Goal: Check status: Check status

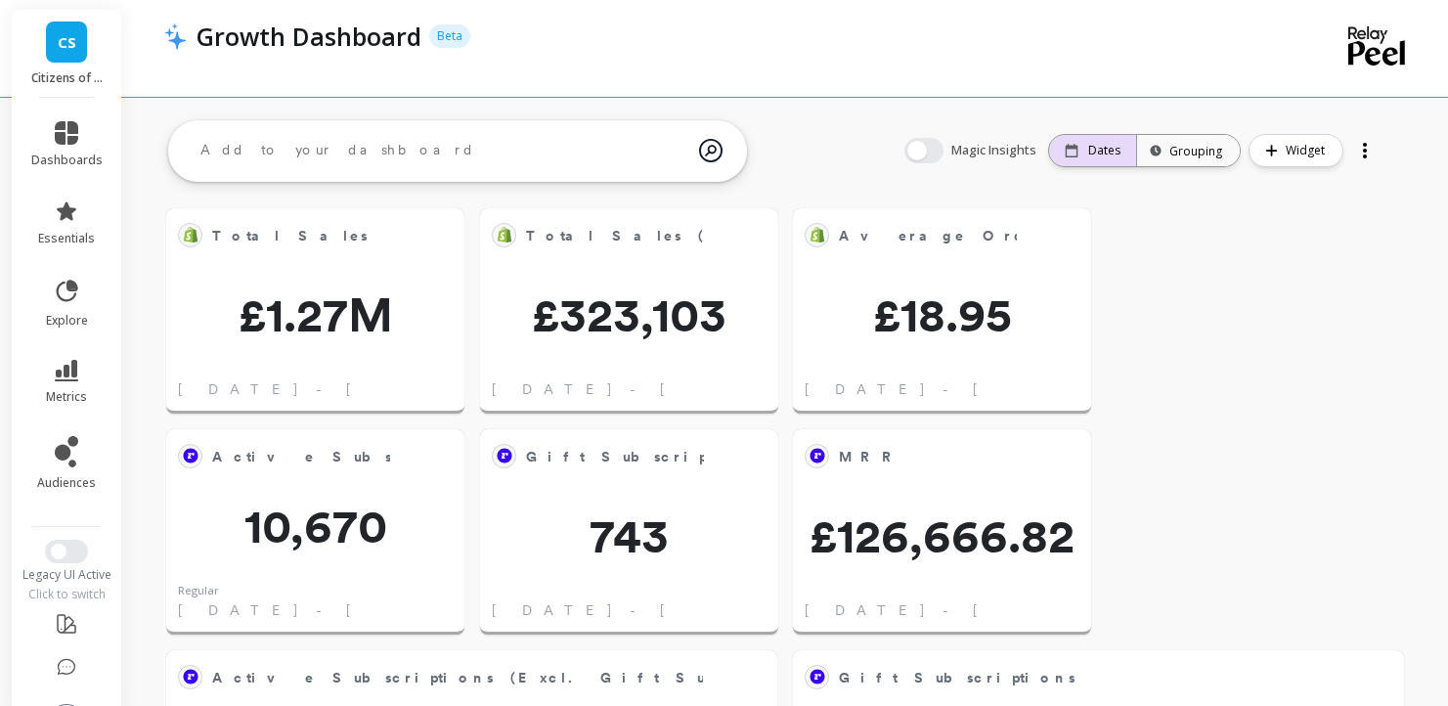
click at [1097, 154] on p "Dates" at bounding box center [1104, 151] width 32 height 16
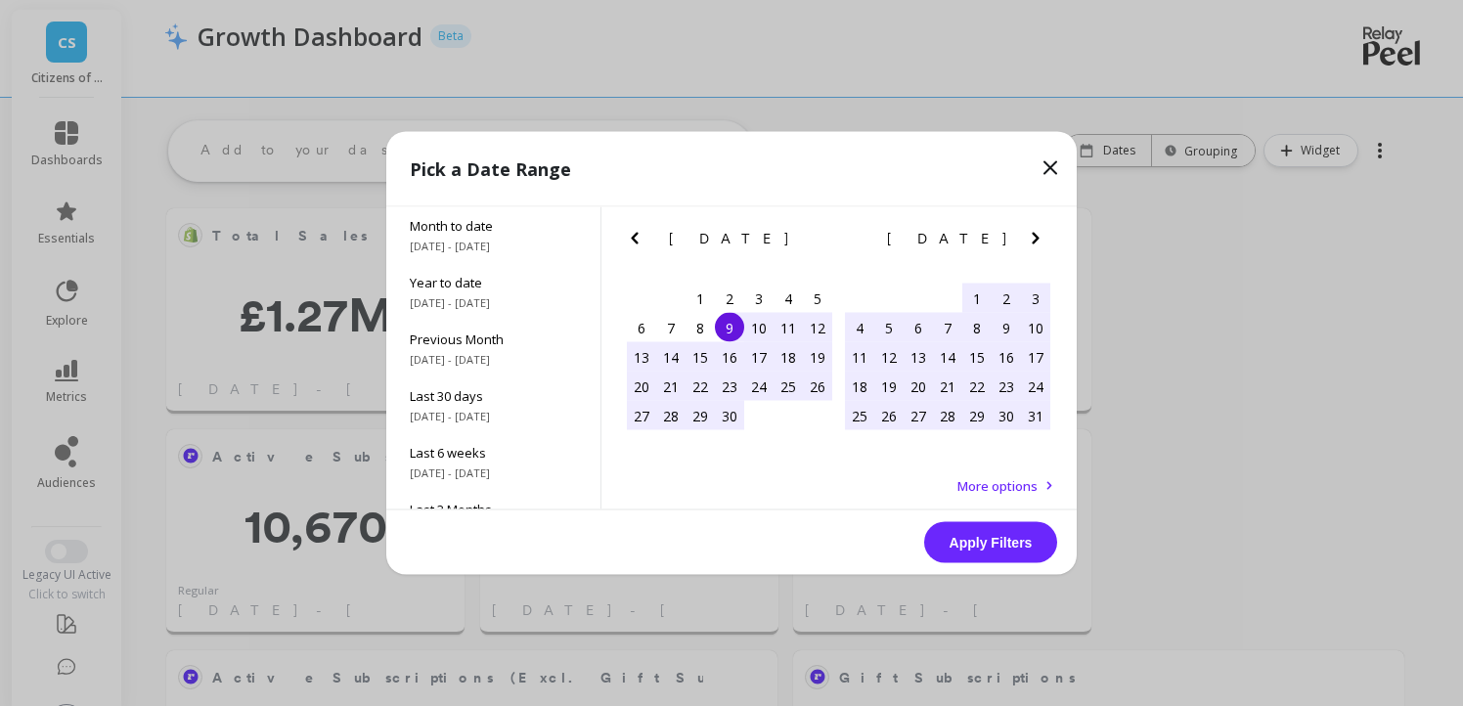
click at [1041, 240] on icon "Next Month" at bounding box center [1035, 238] width 23 height 23
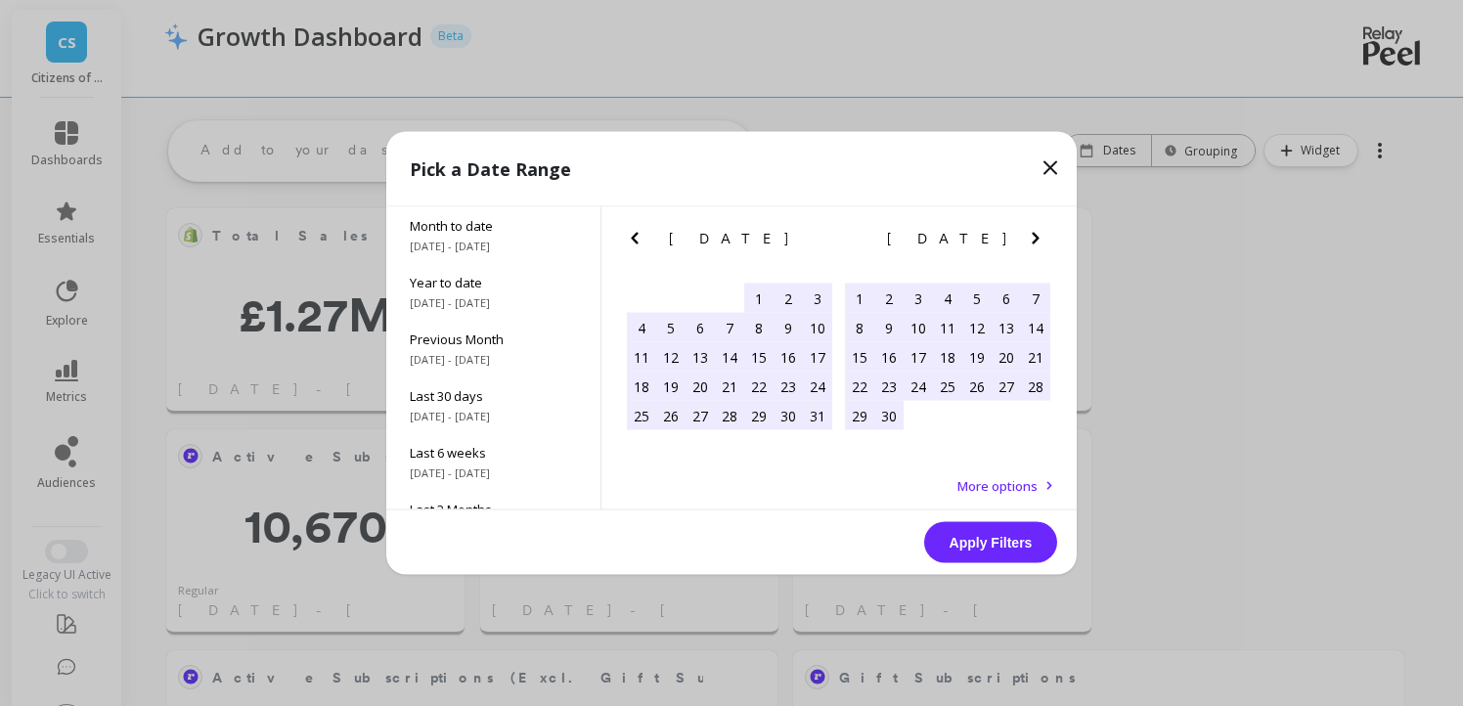
click at [638, 236] on icon "Previous Month" at bounding box center [634, 238] width 23 height 23
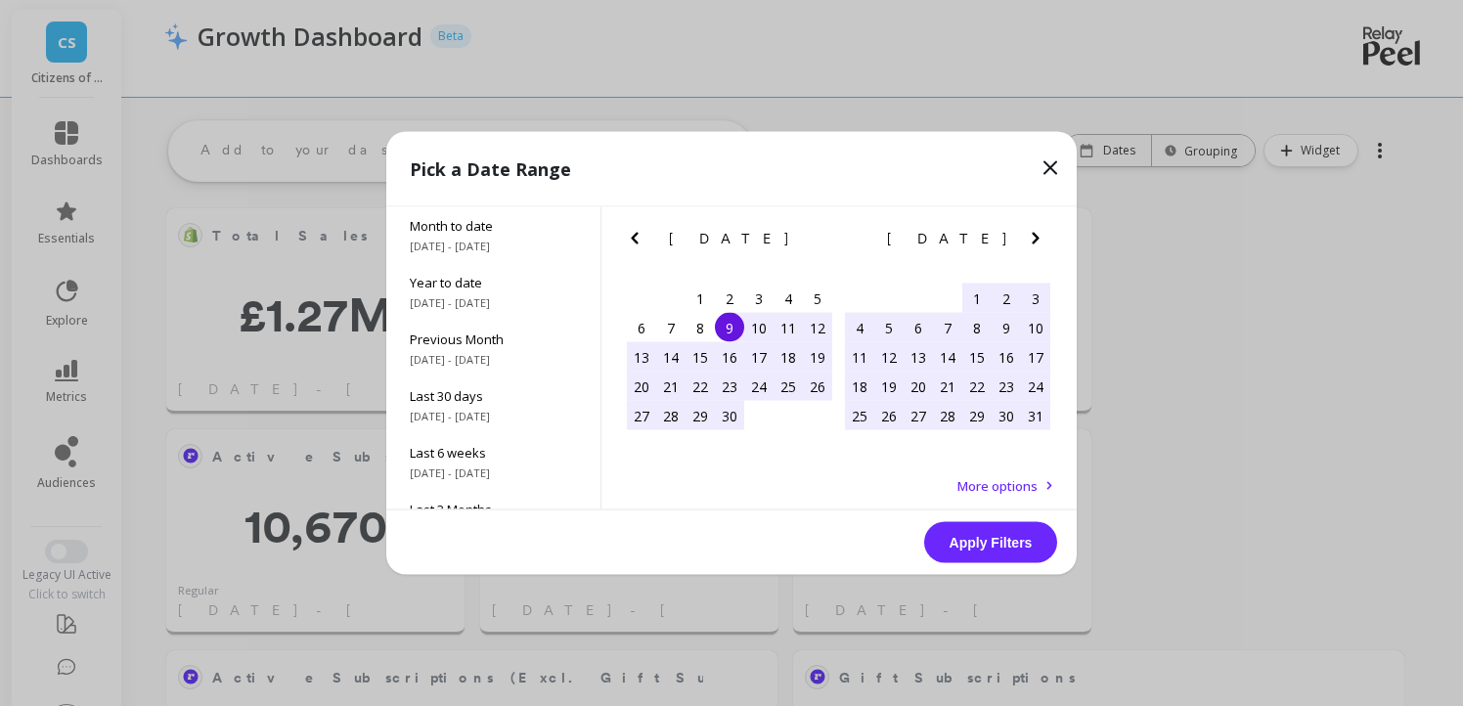
click at [638, 236] on icon "Previous Month" at bounding box center [634, 238] width 23 height 23
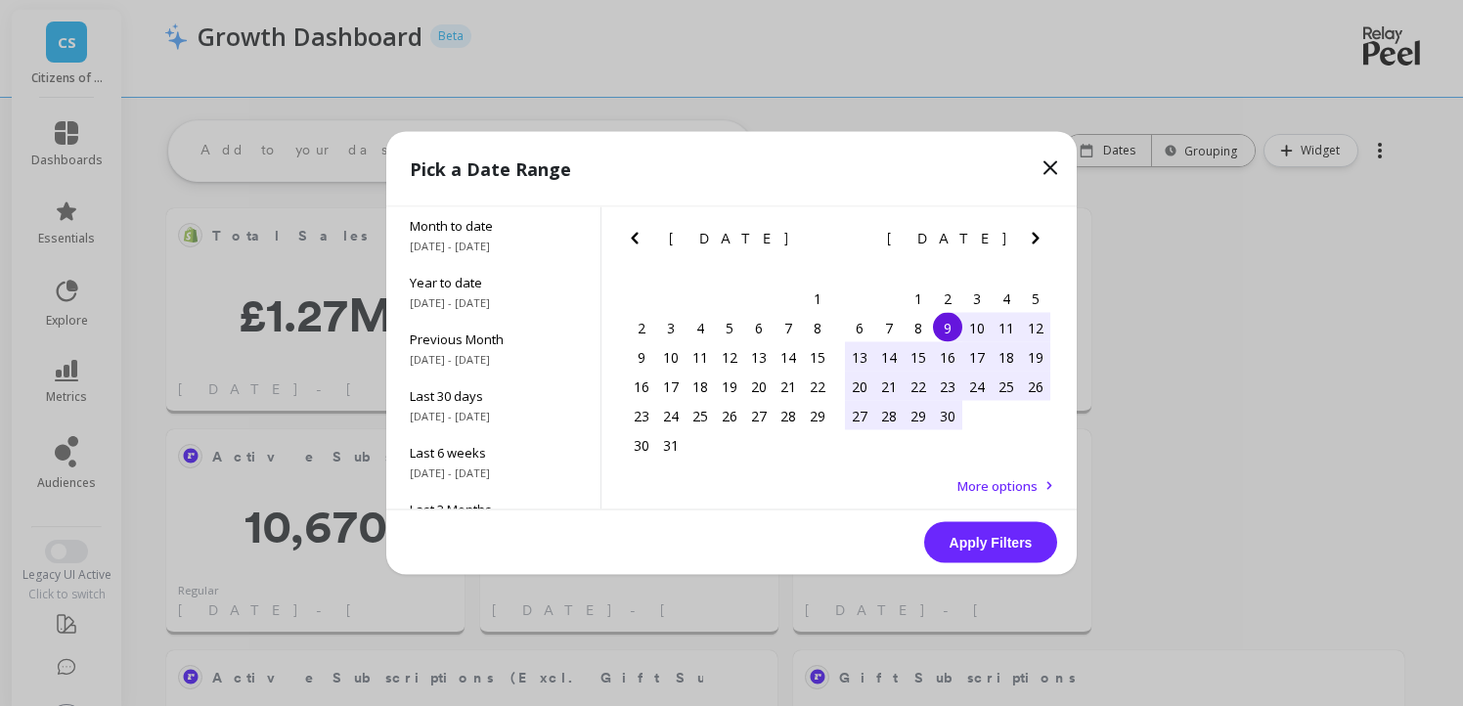
click at [634, 240] on icon "Previous Month" at bounding box center [634, 239] width 7 height 12
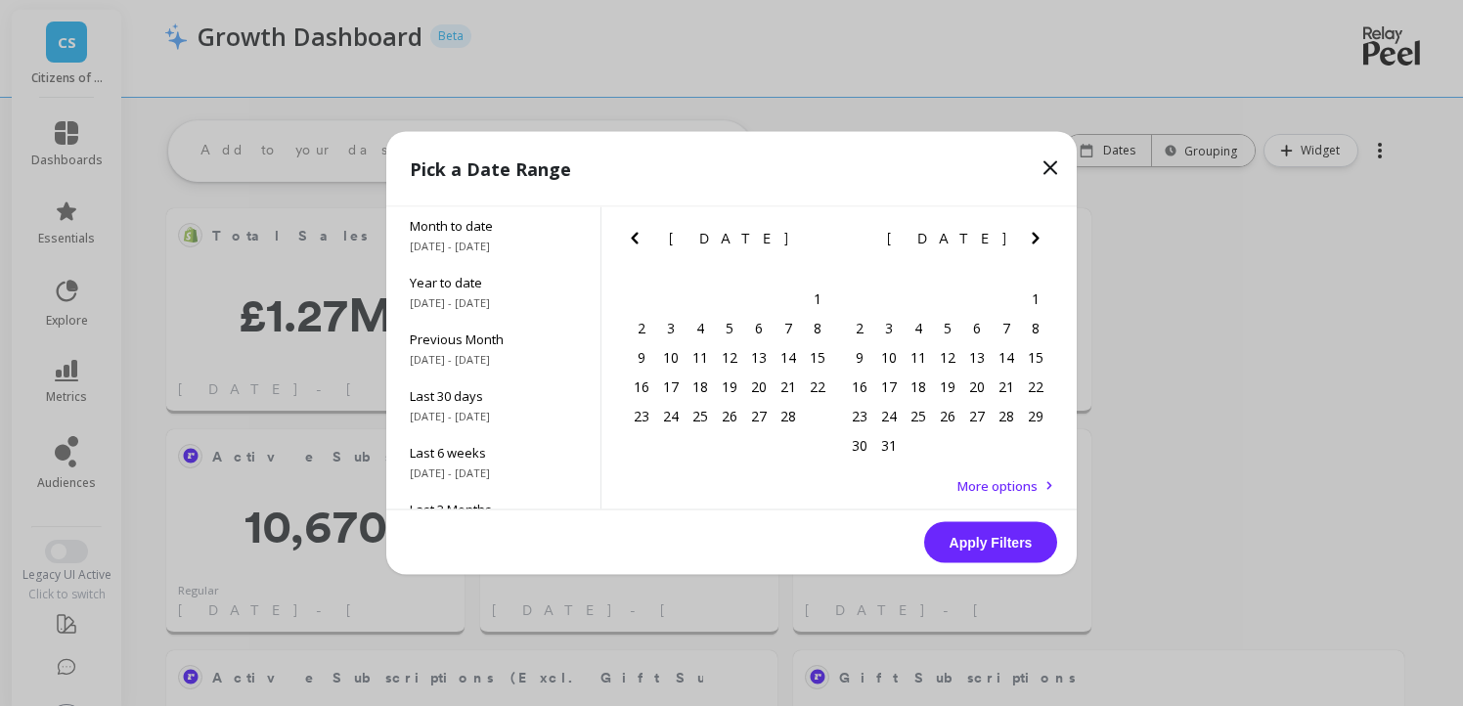
click at [634, 240] on icon "Previous Month" at bounding box center [634, 239] width 7 height 12
click at [724, 294] on div "1" at bounding box center [729, 298] width 29 height 29
click at [1037, 235] on icon "Next Month" at bounding box center [1035, 238] width 23 height 23
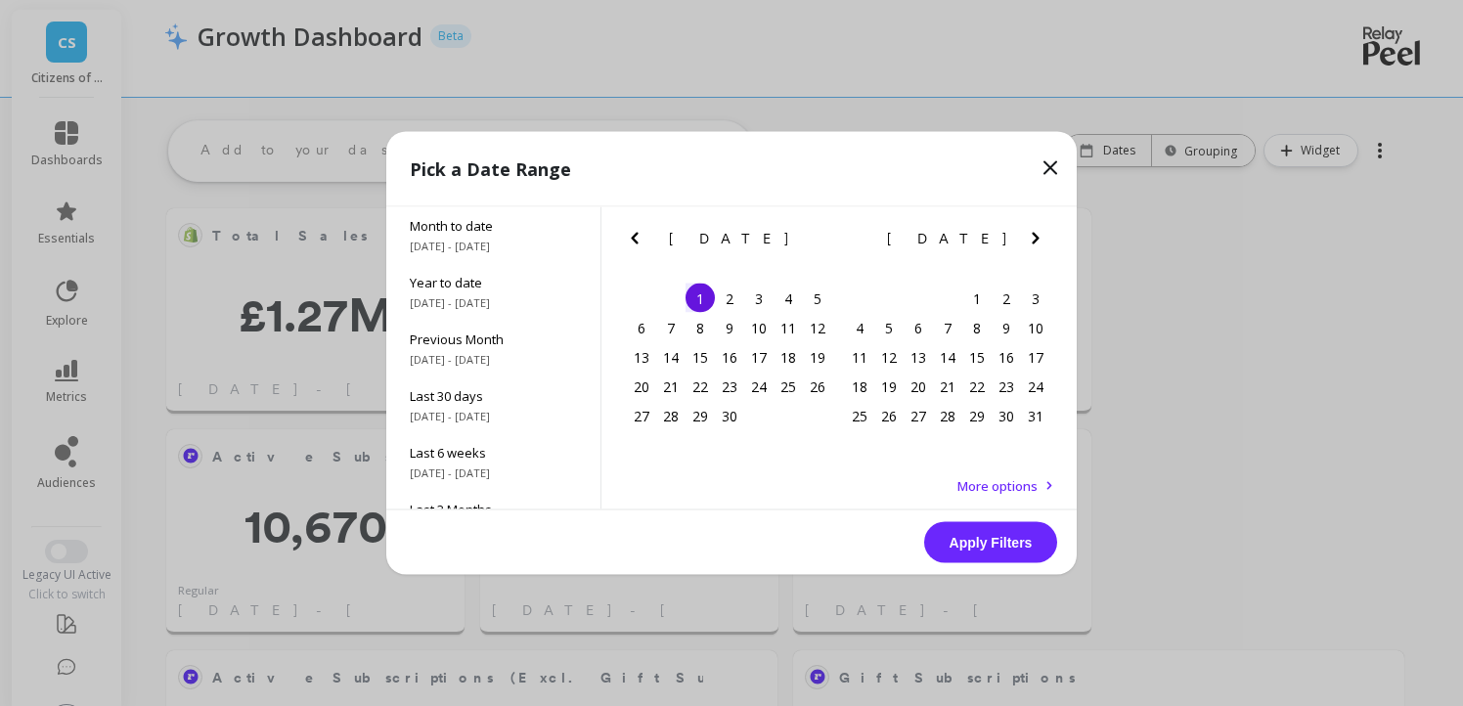
click at [1037, 235] on icon "Next Month" at bounding box center [1035, 238] width 23 height 23
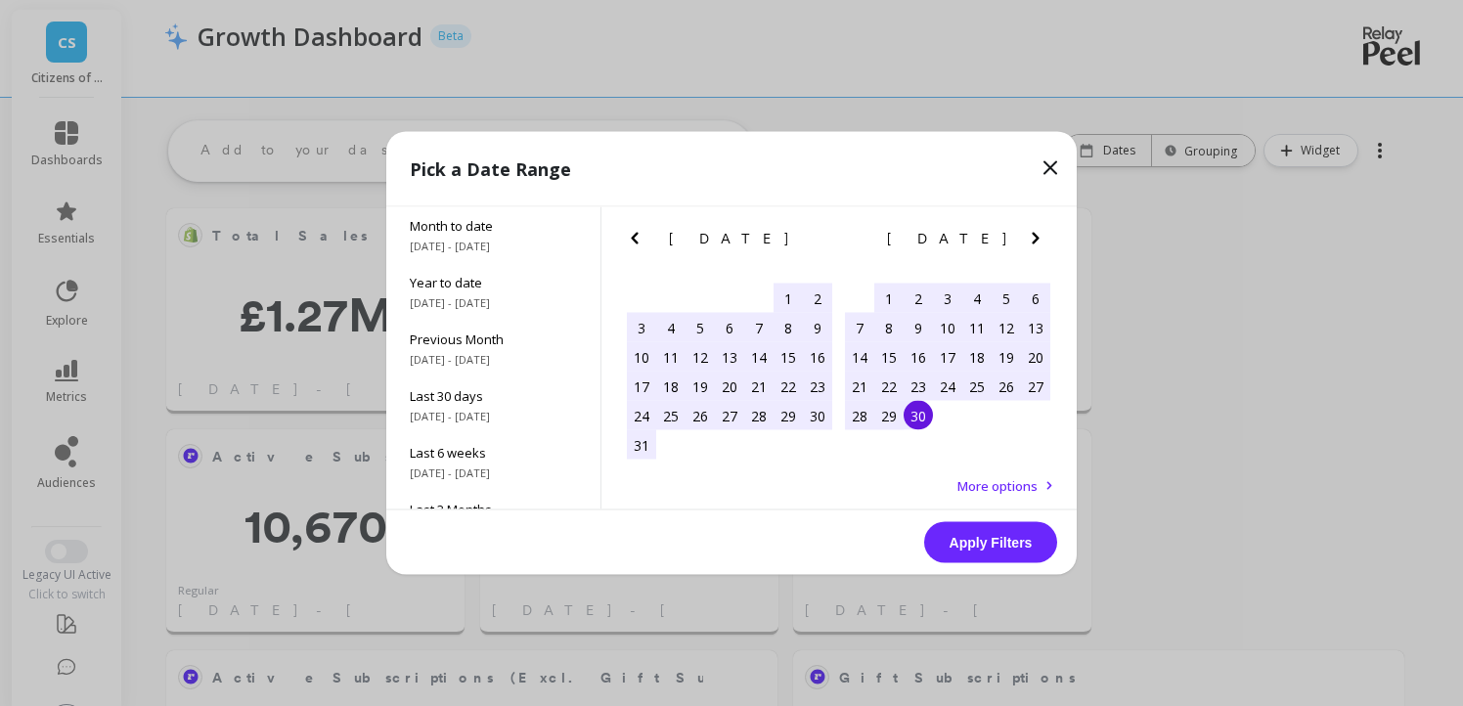
drag, startPoint x: 918, startPoint y: 420, endPoint x: 931, endPoint y: 434, distance: 18.7
click at [918, 420] on div "30" at bounding box center [917, 415] width 29 height 29
click at [1008, 549] on button "Apply Filters" at bounding box center [990, 542] width 133 height 41
